Goal: Check status: Check status

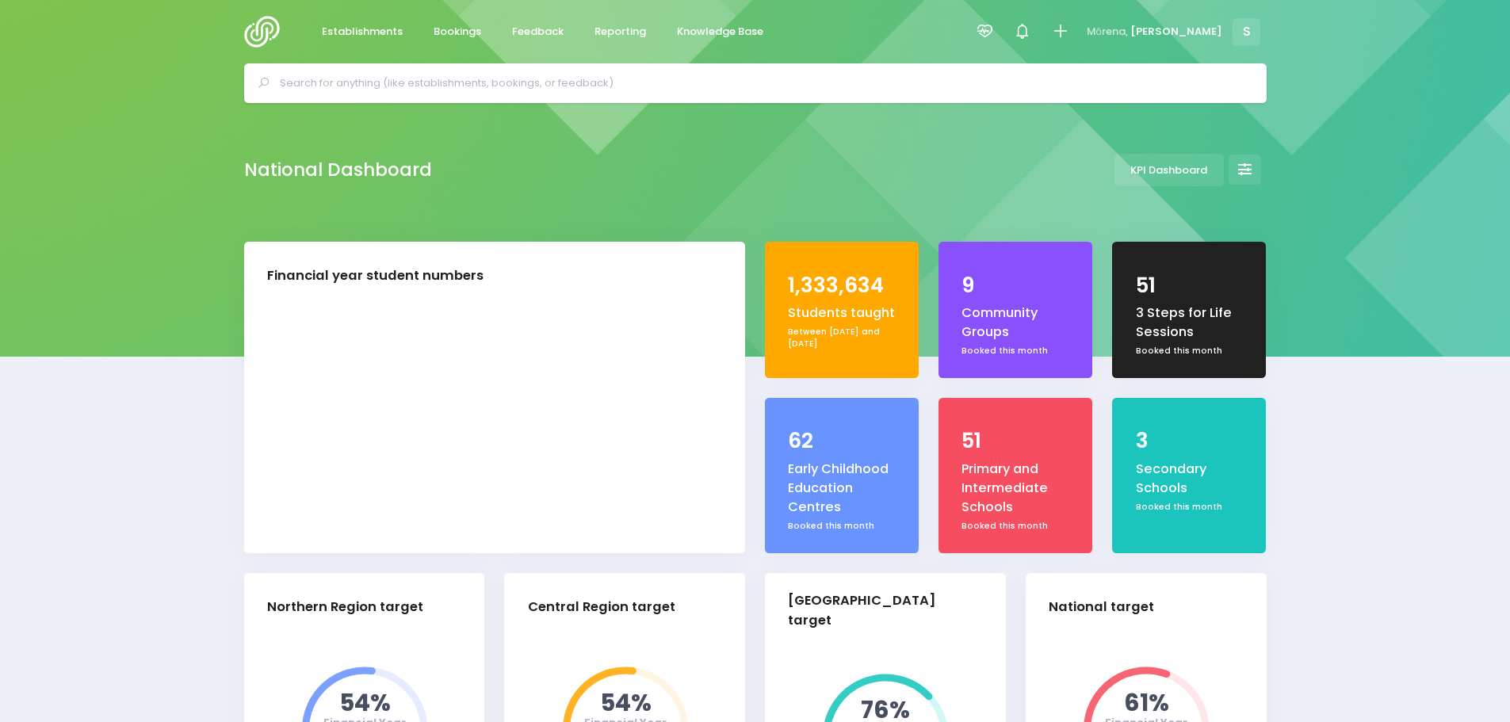
select select "5"
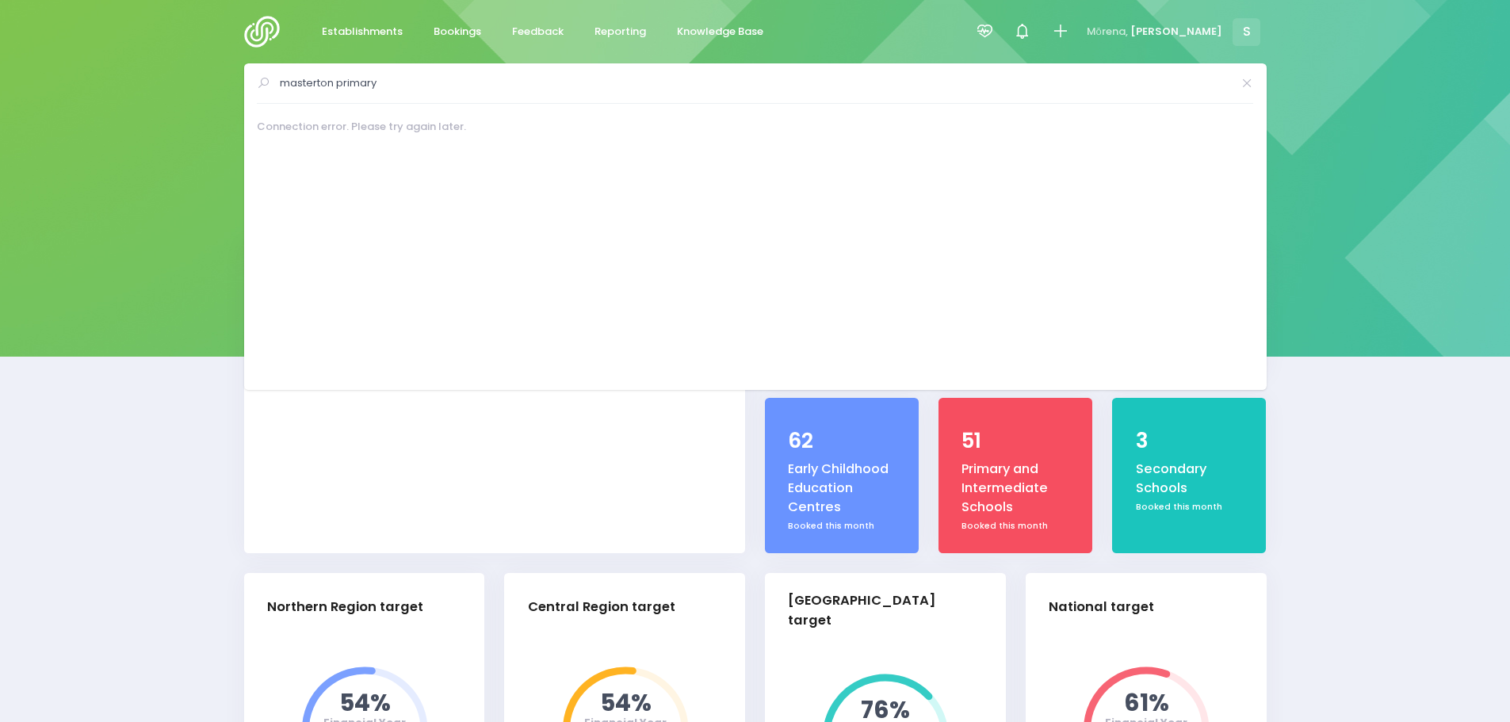
click at [298, 82] on input "masterton primary" at bounding box center [756, 83] width 952 height 24
type input "masterton primary"
click at [258, 34] on img at bounding box center [266, 32] width 45 height 32
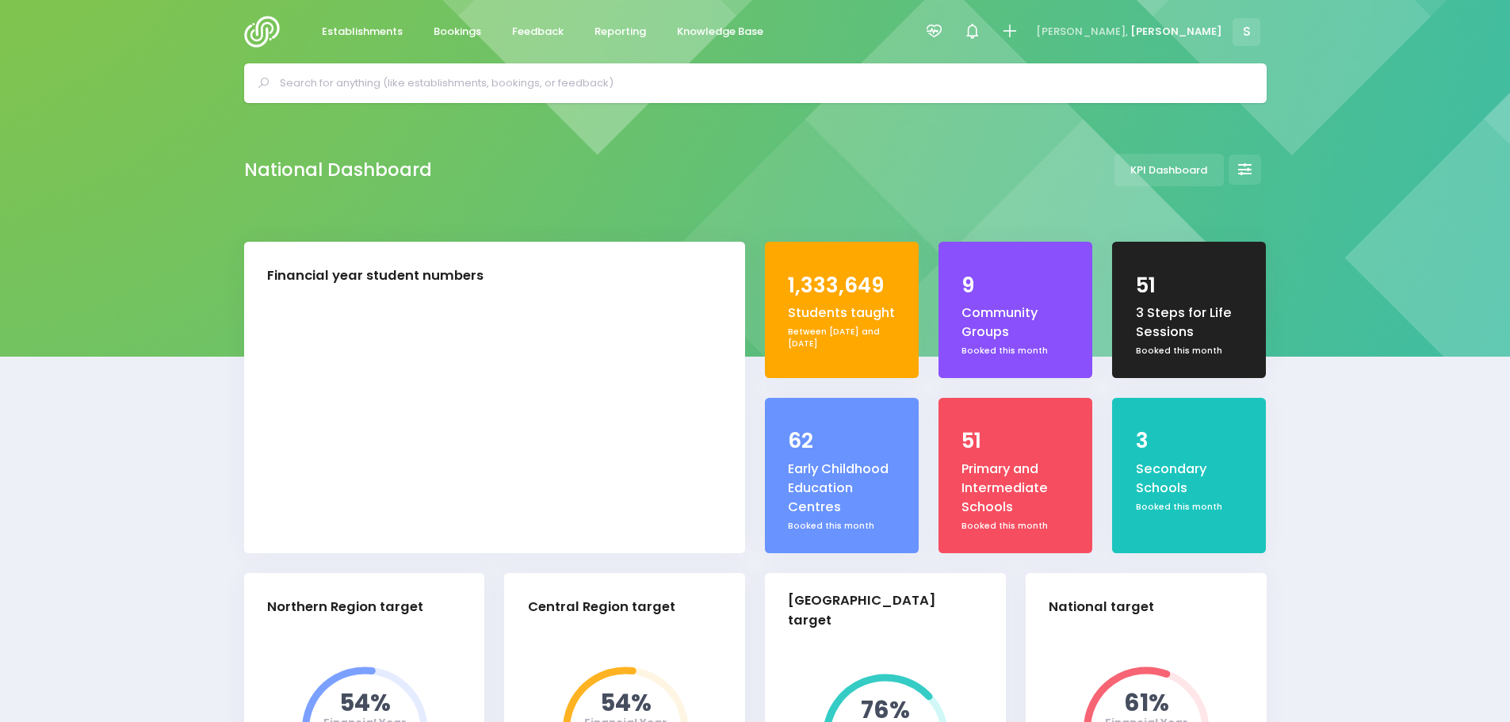
select select "5"
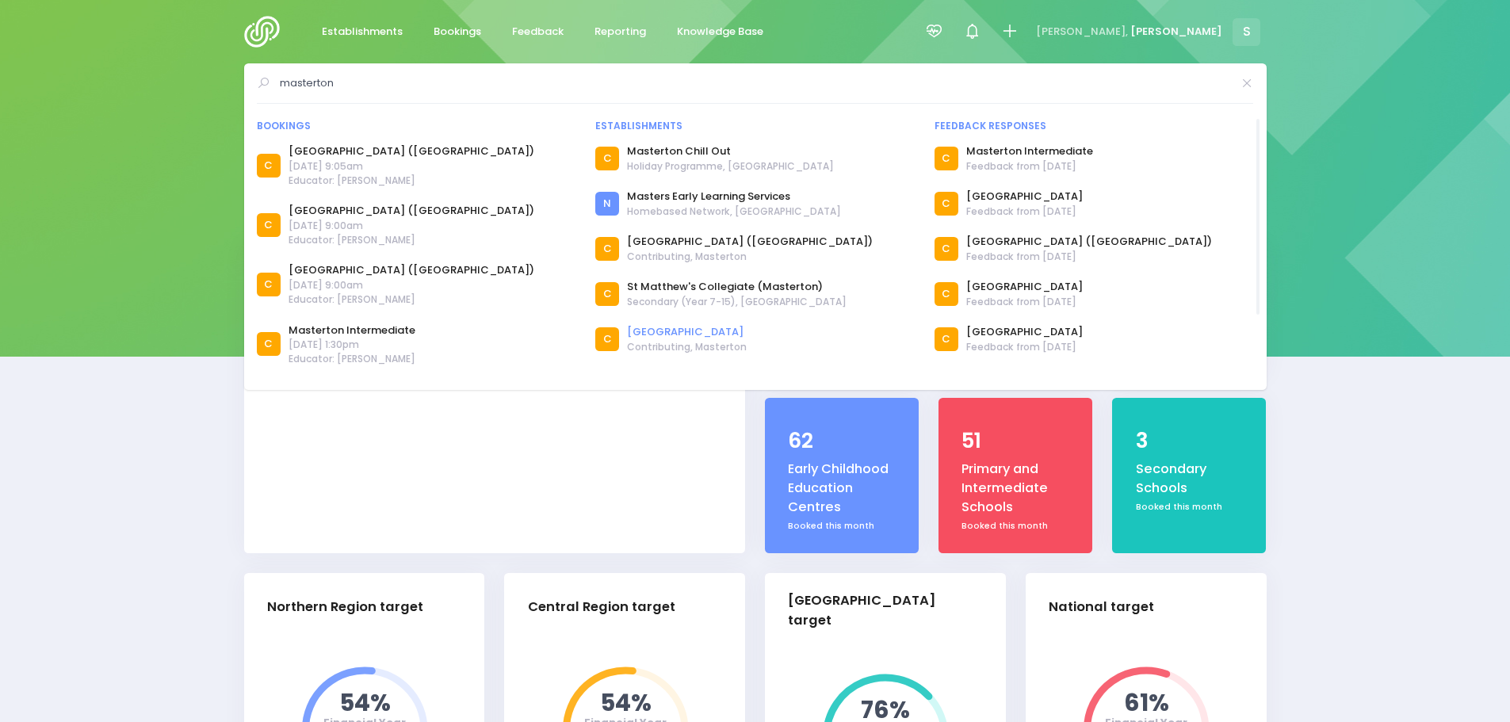
type input "masterton"
click at [683, 327] on link "[GEOGRAPHIC_DATA]" at bounding box center [687, 332] width 120 height 16
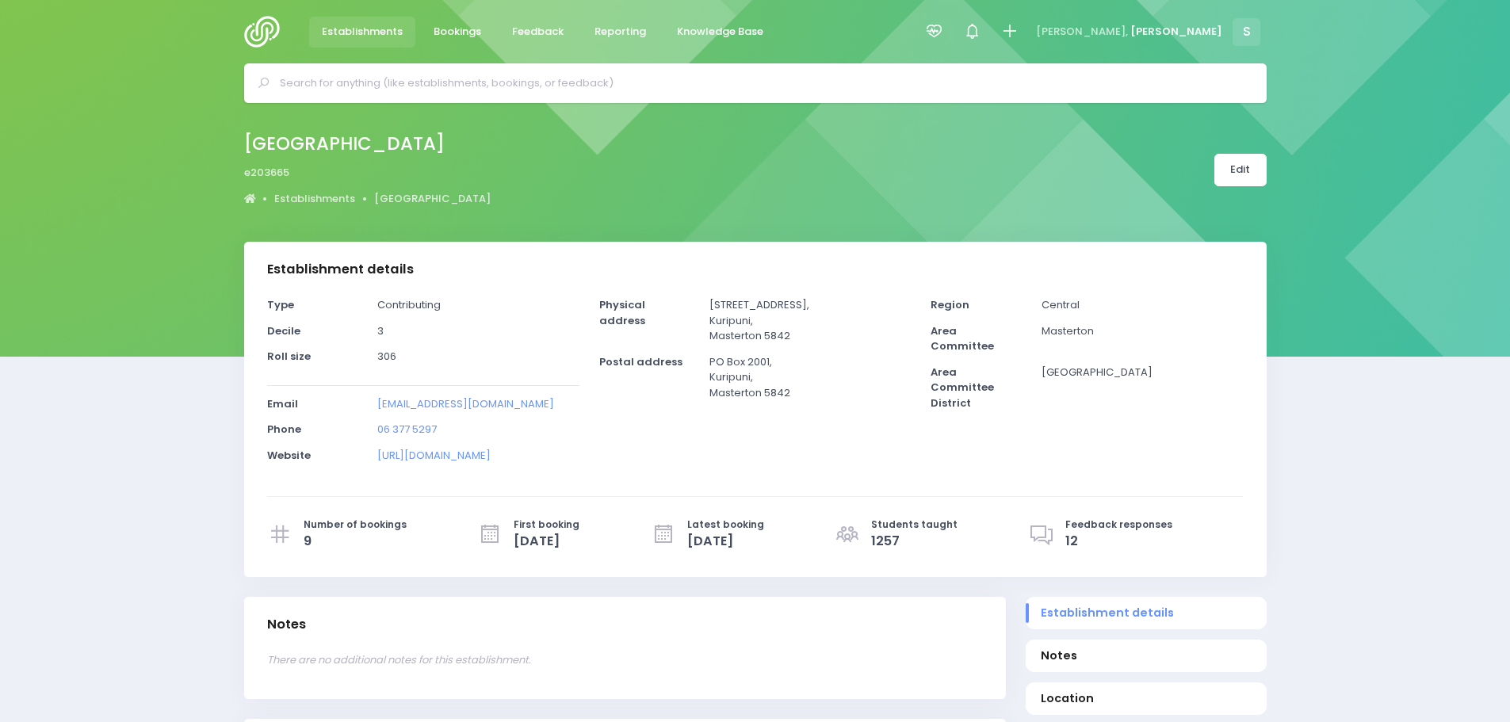
select select "5"
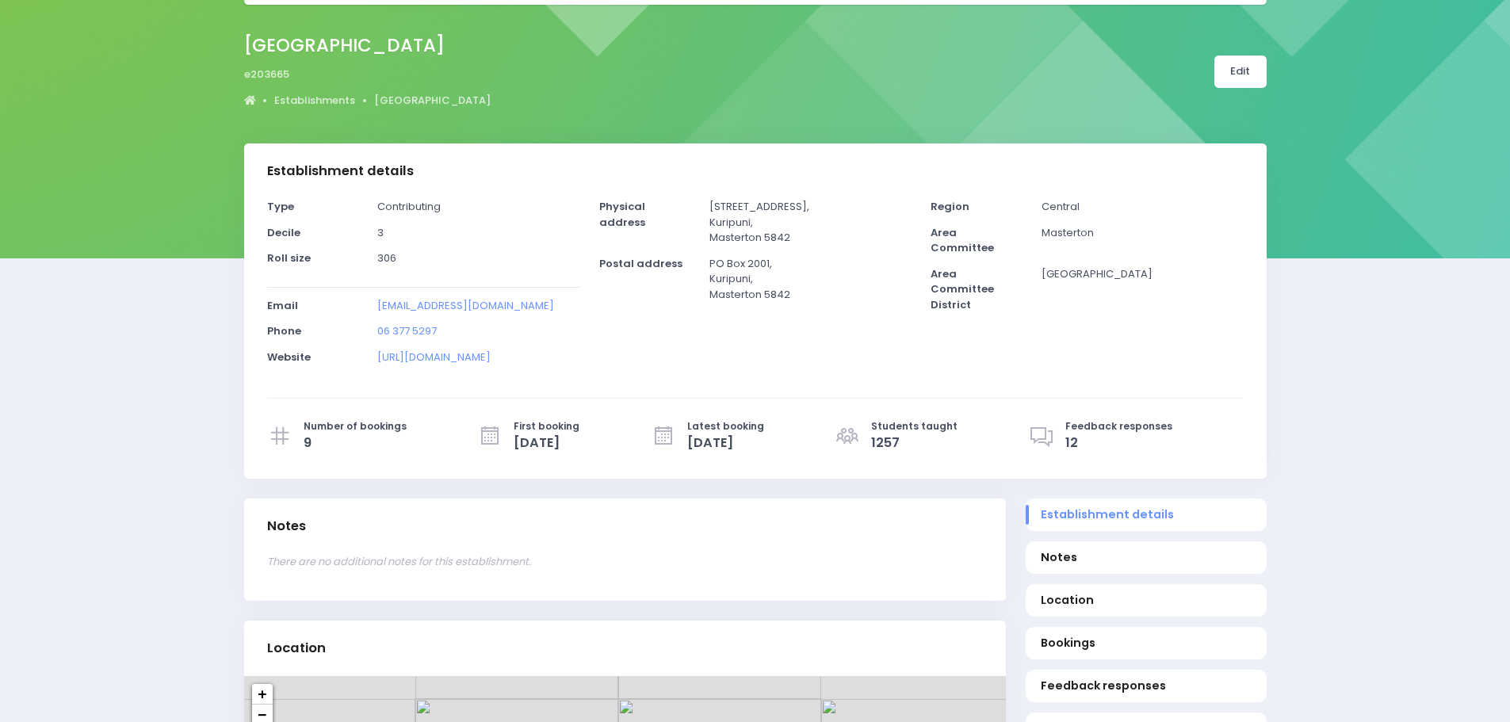
scroll to position [238, 0]
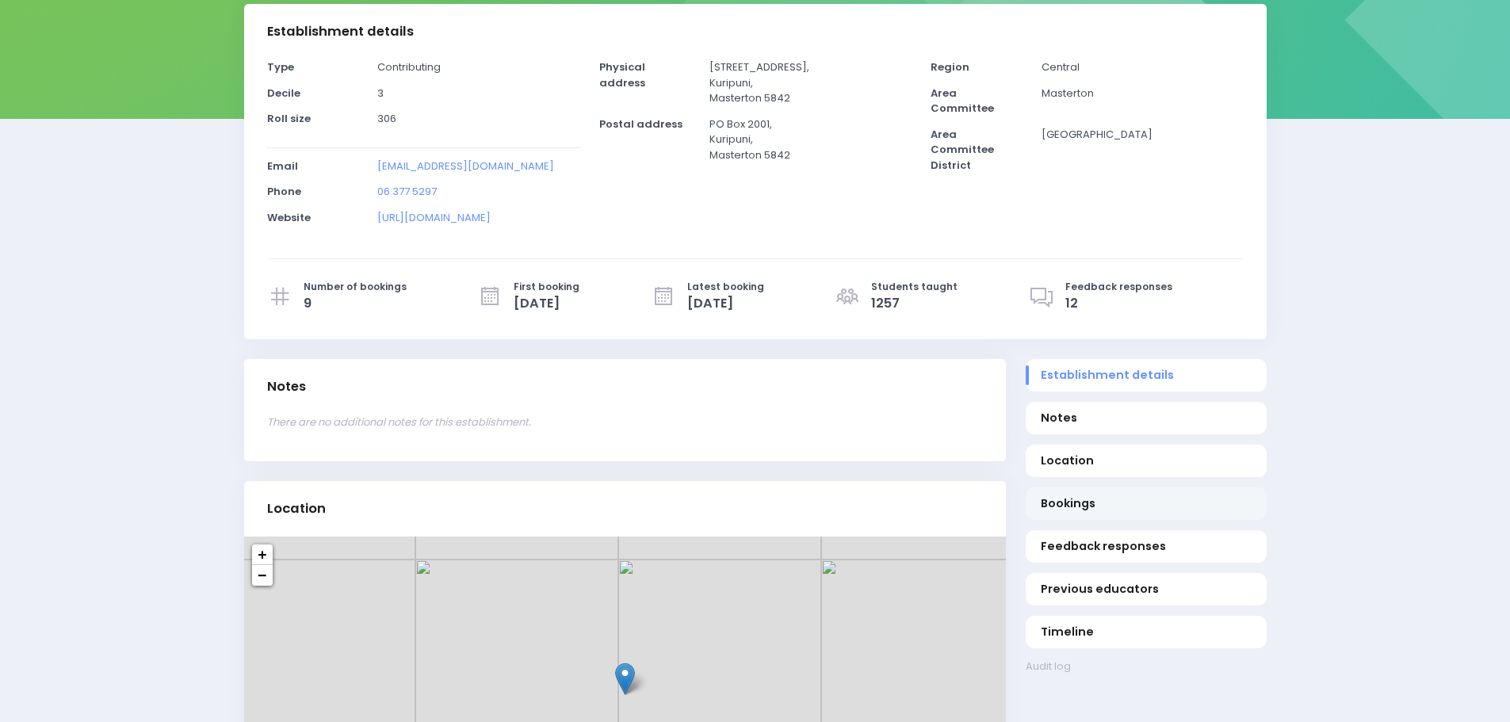
click at [1084, 500] on span "Bookings" at bounding box center [1145, 503] width 210 height 17
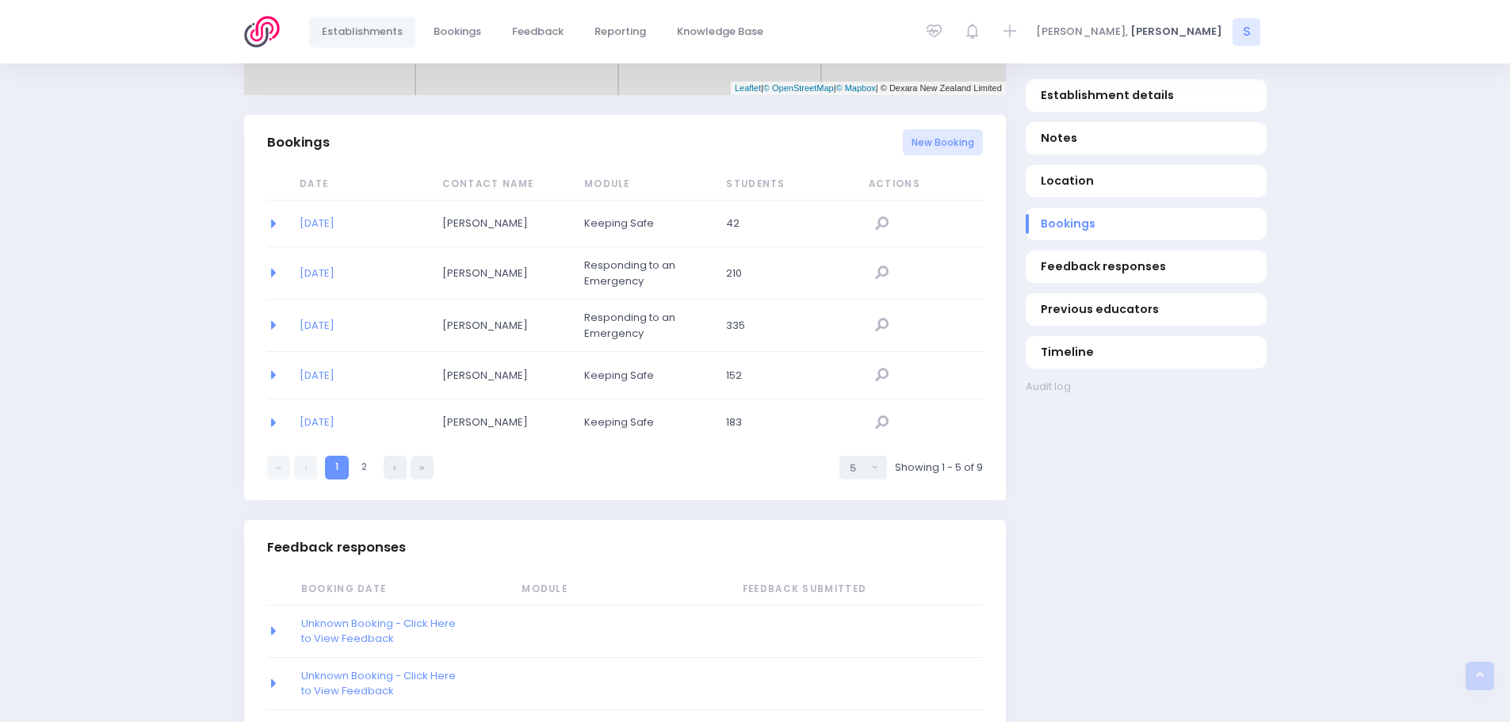
scroll to position [1032, 0]
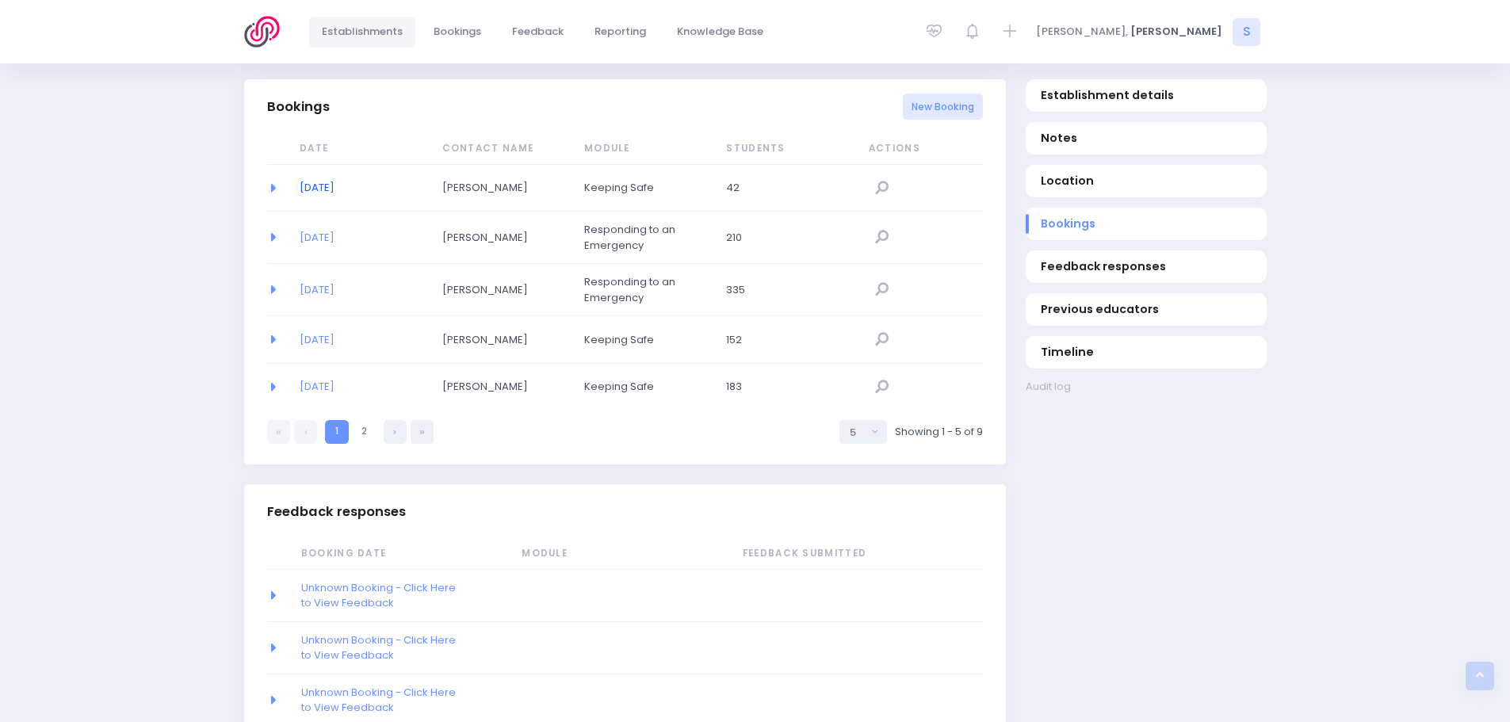
click at [334, 186] on link "28/03/2023" at bounding box center [317, 187] width 35 height 15
click at [334, 236] on link "21/03/2023" at bounding box center [317, 237] width 35 height 15
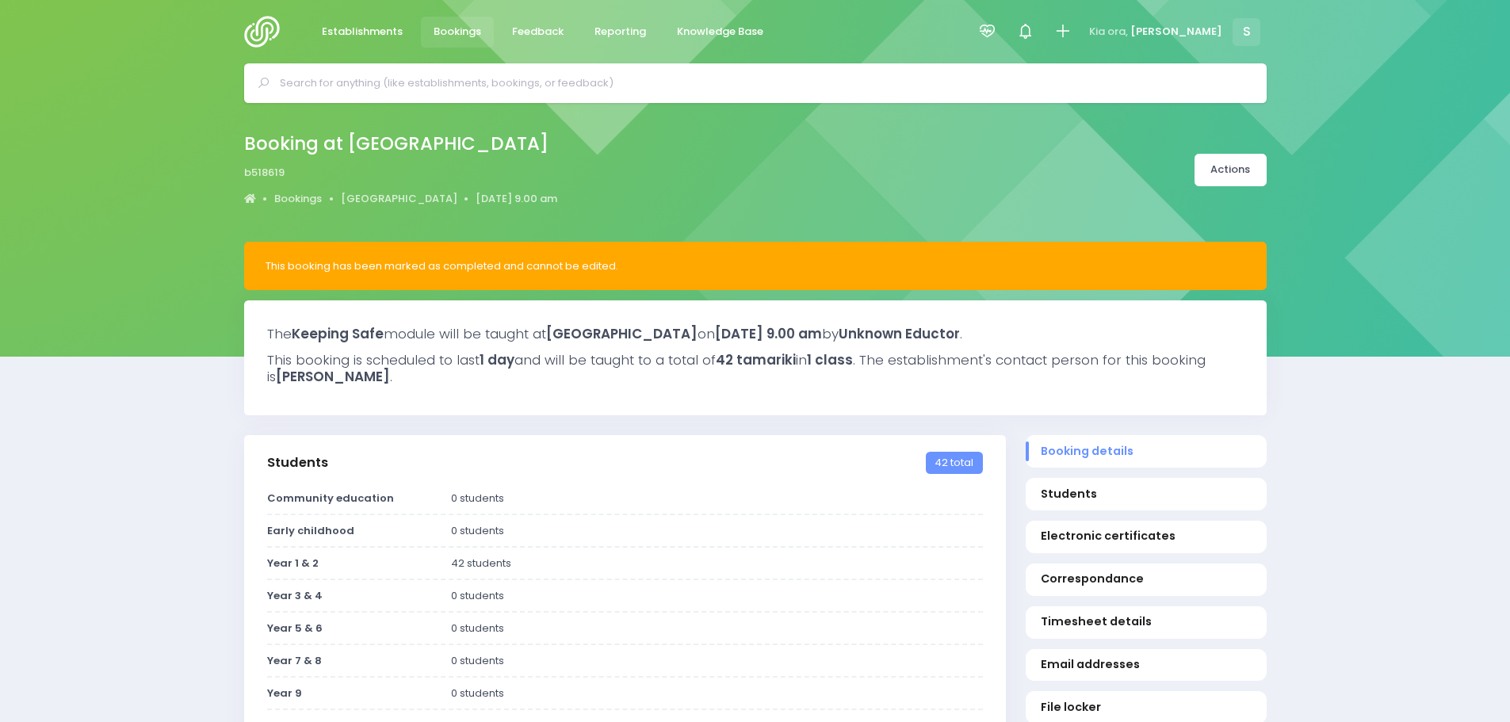
select select "5"
